Goal: Task Accomplishment & Management: Manage account settings

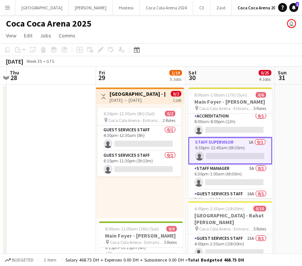
click at [220, 158] on app-card-role "Staff Supervisor 1A 0/1 6:30pm-12:45am (6h15m) single-neutral-actions" at bounding box center [231, 150] width 84 height 27
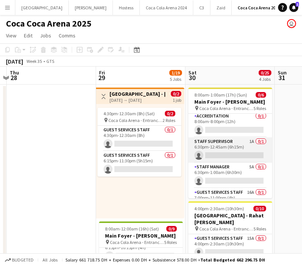
click at [232, 159] on app-card-role "Staff Supervisor 1A 0/1 6:30pm-12:45am (6h15m) single-neutral-actions" at bounding box center [231, 149] width 84 height 25
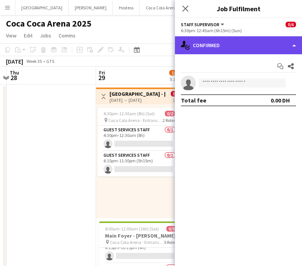
click at [220, 46] on div "single-neutral-actions-check-2 Confirmed" at bounding box center [238, 45] width 127 height 18
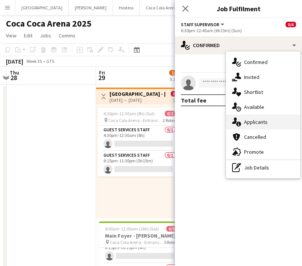
click at [257, 123] on div "single-neutral-actions-information Applicants" at bounding box center [263, 121] width 74 height 15
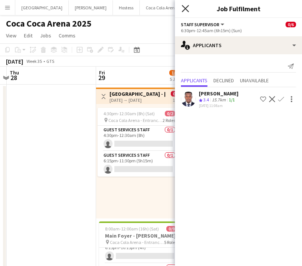
click at [185, 7] on icon "Close pop-in" at bounding box center [185, 8] width 7 height 7
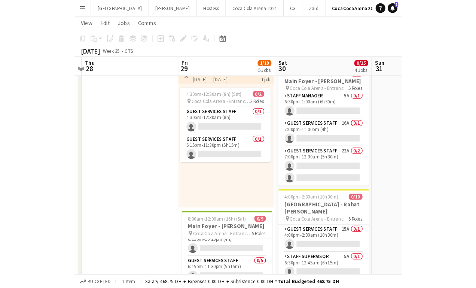
scroll to position [27, 0]
